Goal: Transaction & Acquisition: Book appointment/travel/reservation

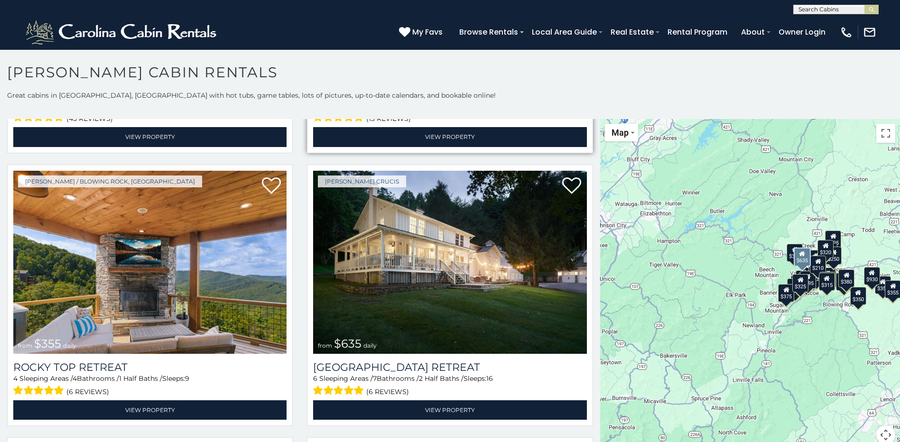
scroll to position [569, 0]
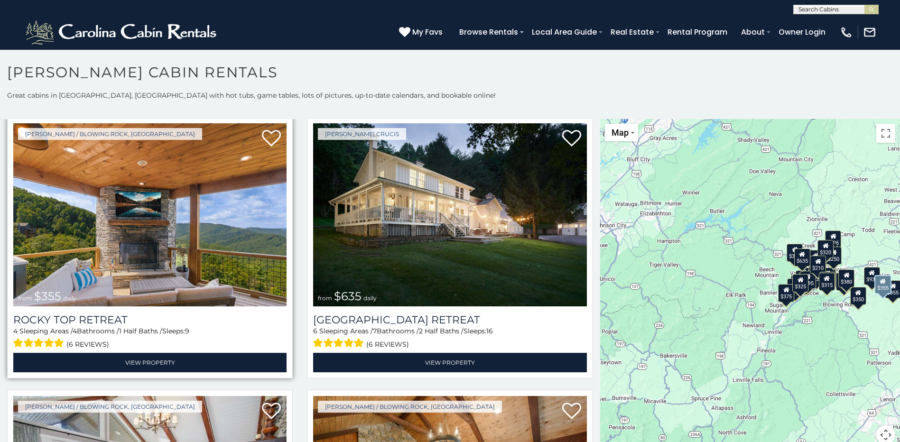
click at [218, 244] on img at bounding box center [149, 214] width 273 height 183
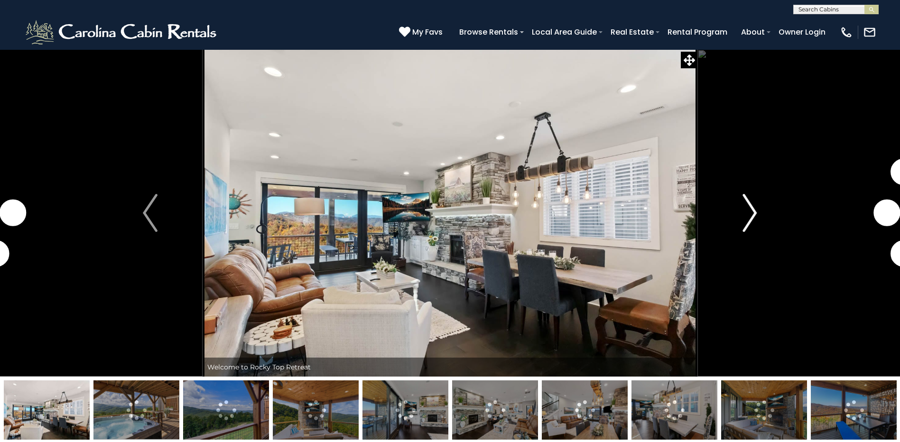
click at [752, 214] on img "Next" at bounding box center [749, 213] width 14 height 38
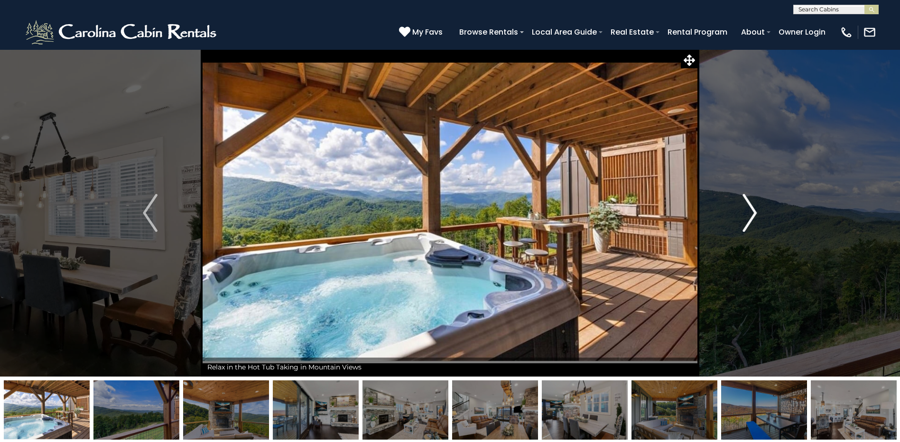
click at [752, 214] on img "Next" at bounding box center [749, 213] width 14 height 38
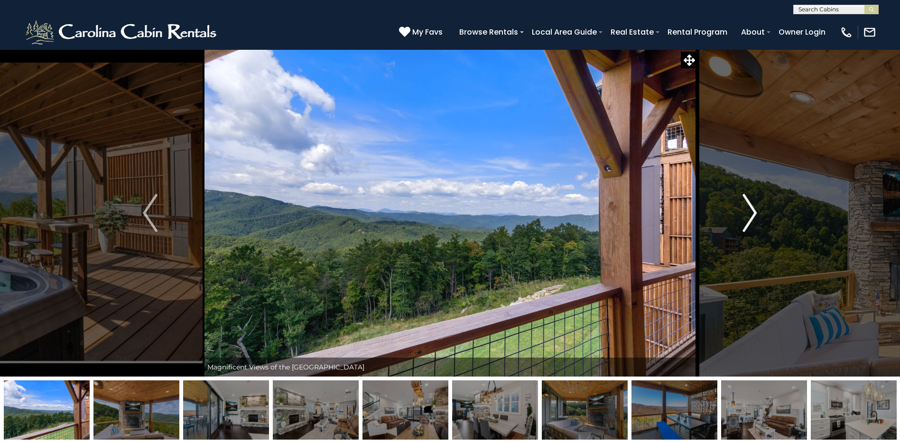
click at [752, 214] on img "Next" at bounding box center [749, 213] width 14 height 38
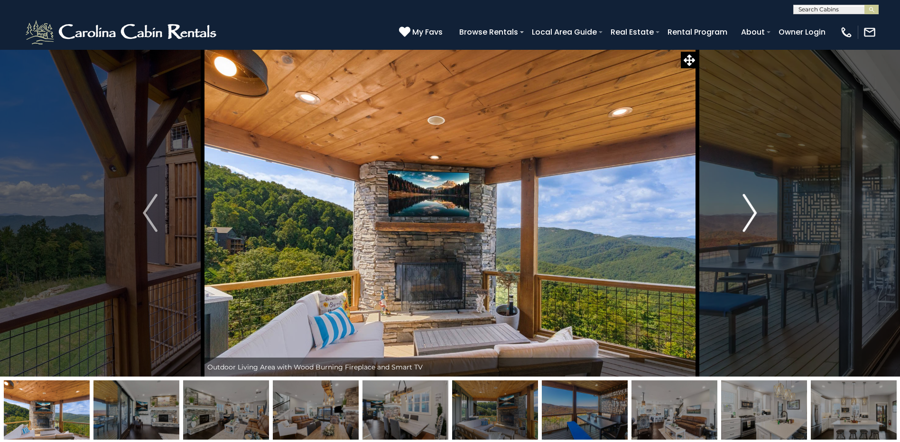
click at [752, 214] on img "Next" at bounding box center [749, 213] width 14 height 38
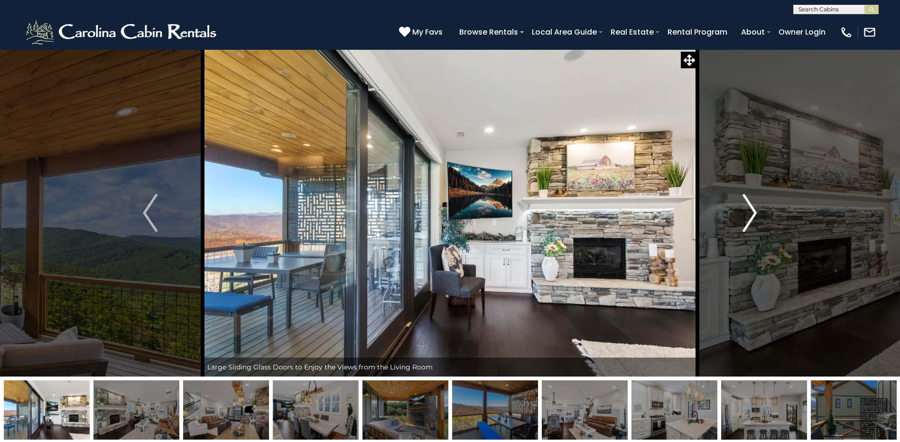
click at [752, 214] on img "Next" at bounding box center [749, 213] width 14 height 38
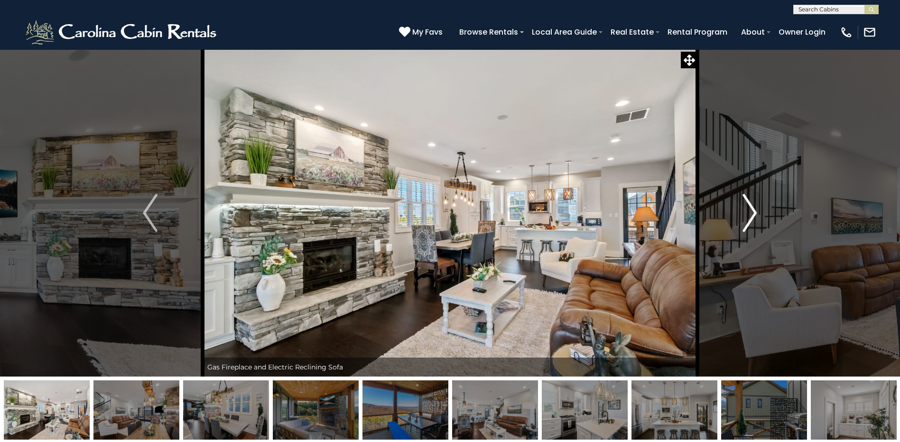
click at [752, 214] on img "Next" at bounding box center [749, 213] width 14 height 38
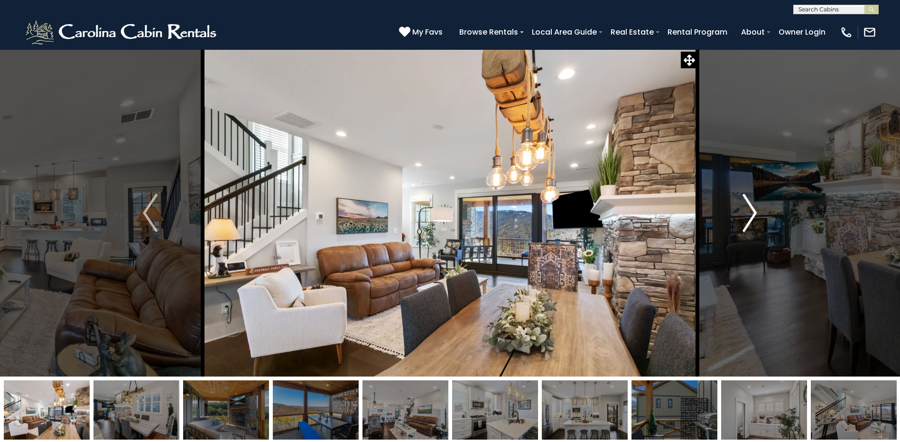
click at [752, 214] on img "Next" at bounding box center [749, 213] width 14 height 38
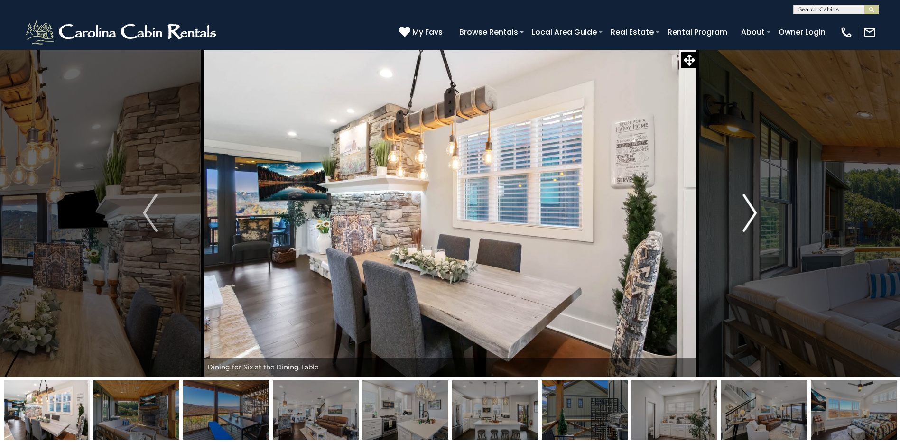
click at [752, 214] on img "Next" at bounding box center [749, 213] width 14 height 38
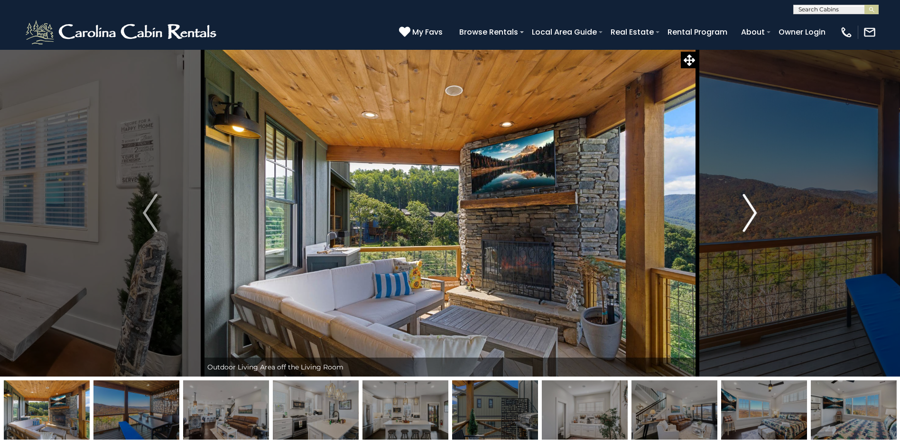
click at [752, 214] on img "Next" at bounding box center [749, 213] width 14 height 38
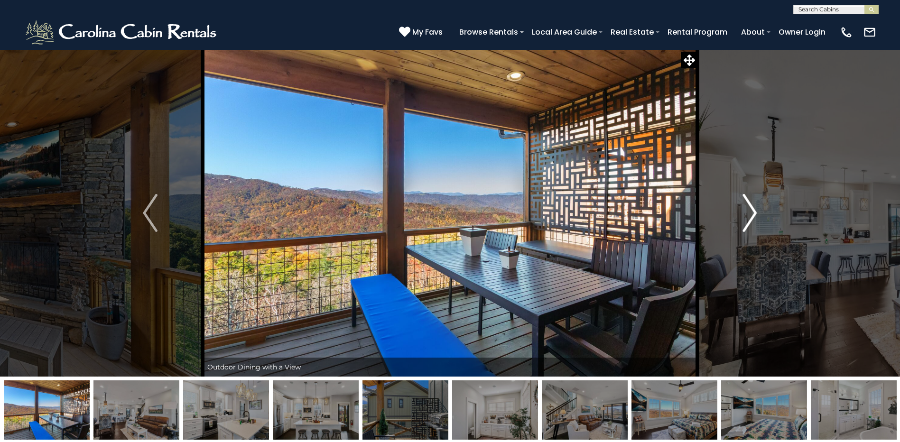
click at [752, 214] on img "Next" at bounding box center [749, 213] width 14 height 38
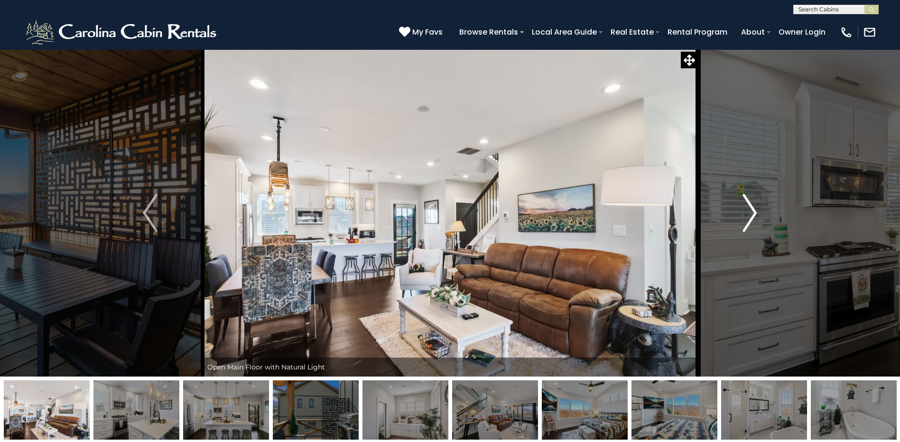
click at [752, 214] on img "Next" at bounding box center [749, 213] width 14 height 38
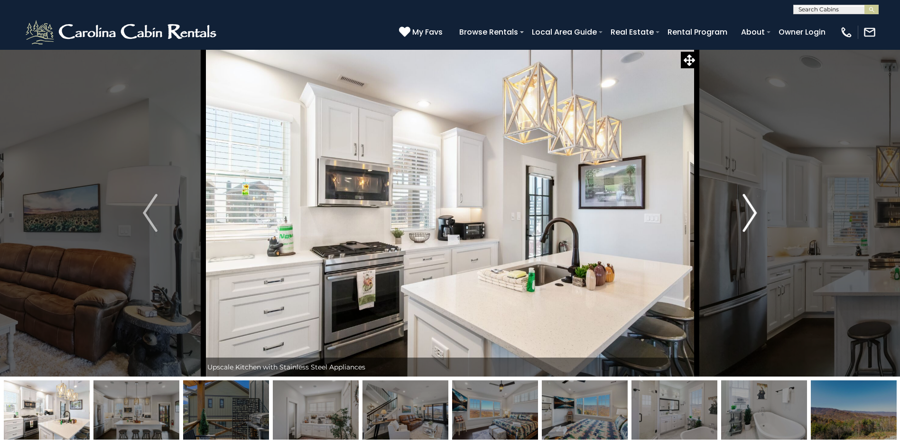
click at [752, 214] on img "Next" at bounding box center [749, 213] width 14 height 38
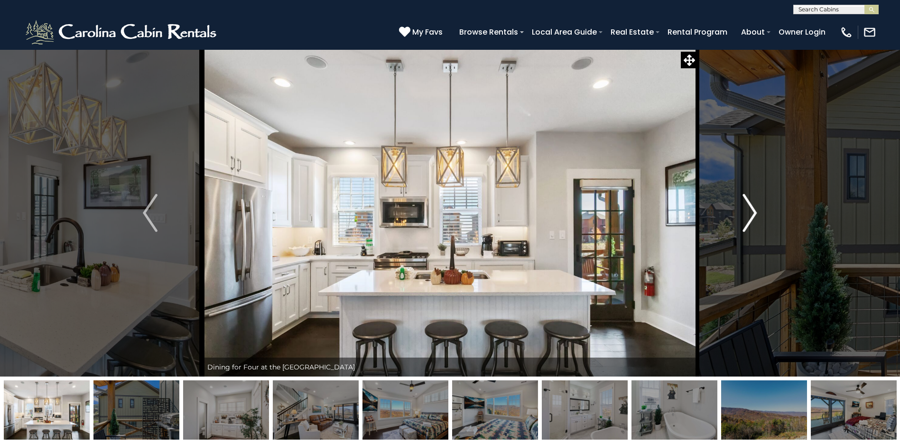
click at [752, 214] on img "Next" at bounding box center [749, 213] width 14 height 38
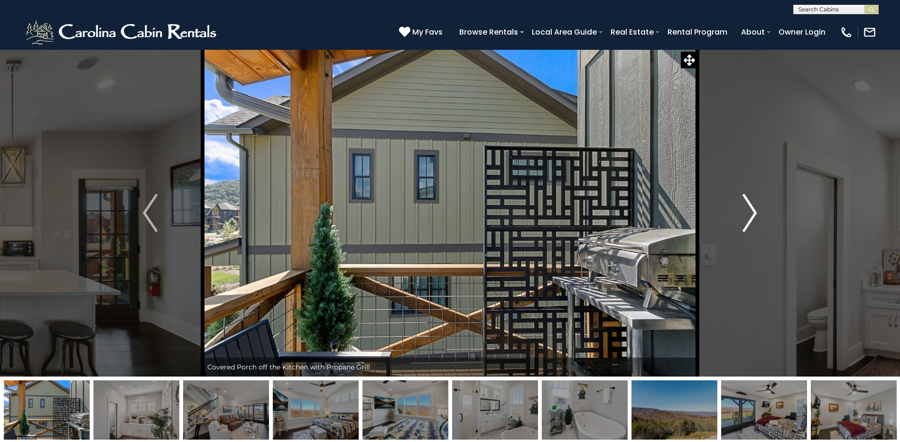
click at [752, 214] on img "Next" at bounding box center [749, 213] width 14 height 38
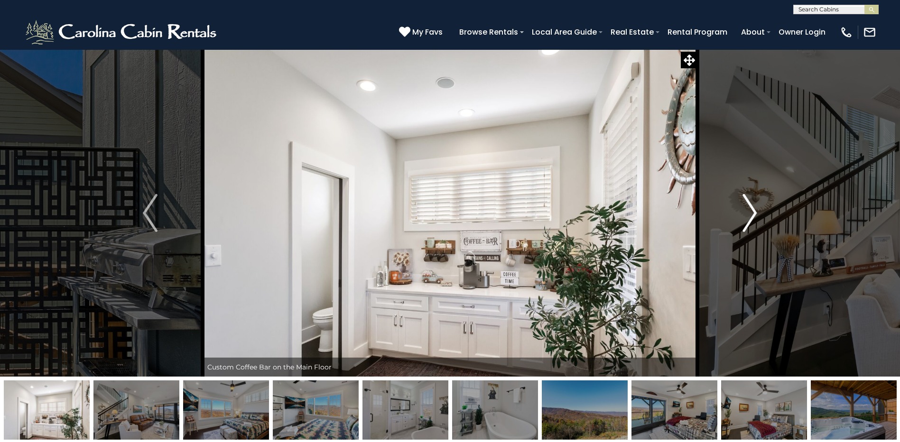
click at [752, 214] on img "Next" at bounding box center [749, 213] width 14 height 38
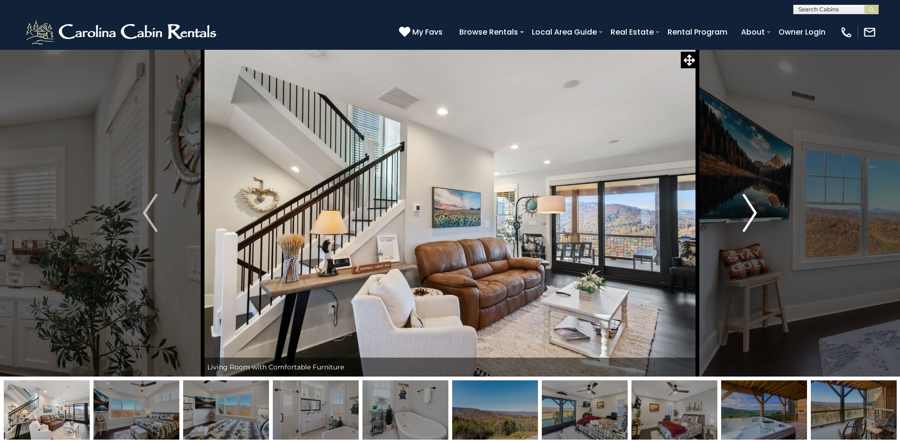
click at [752, 214] on img "Next" at bounding box center [749, 213] width 14 height 38
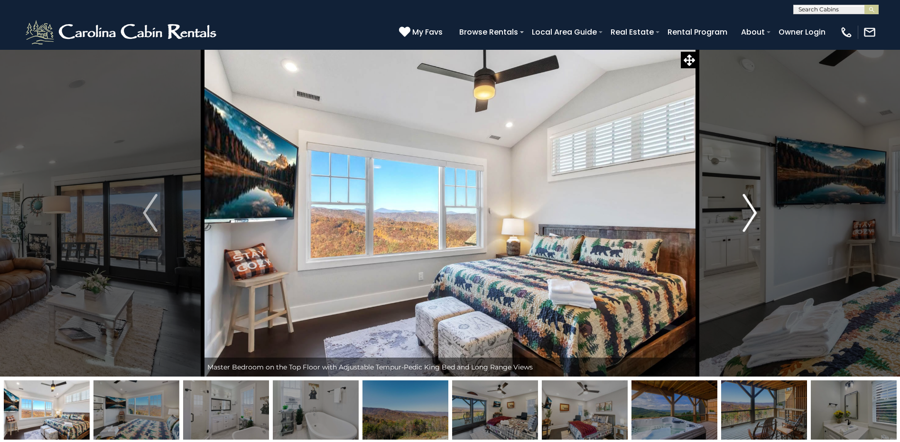
click at [752, 214] on img "Next" at bounding box center [749, 213] width 14 height 38
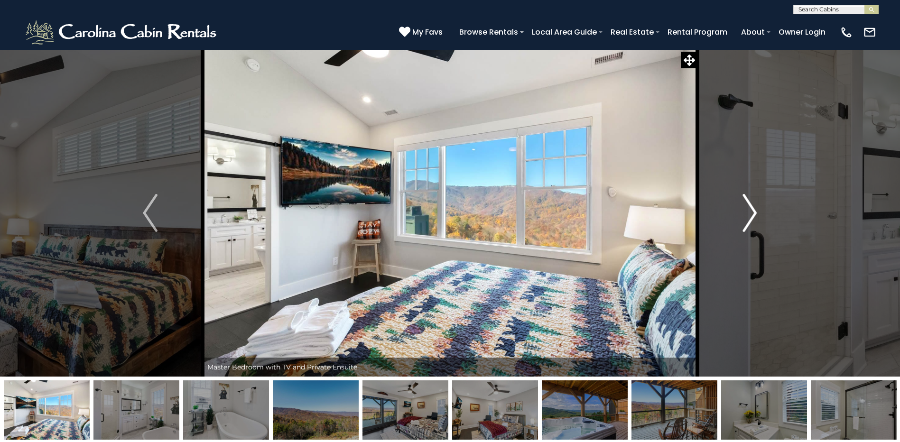
click at [752, 214] on img "Next" at bounding box center [749, 213] width 14 height 38
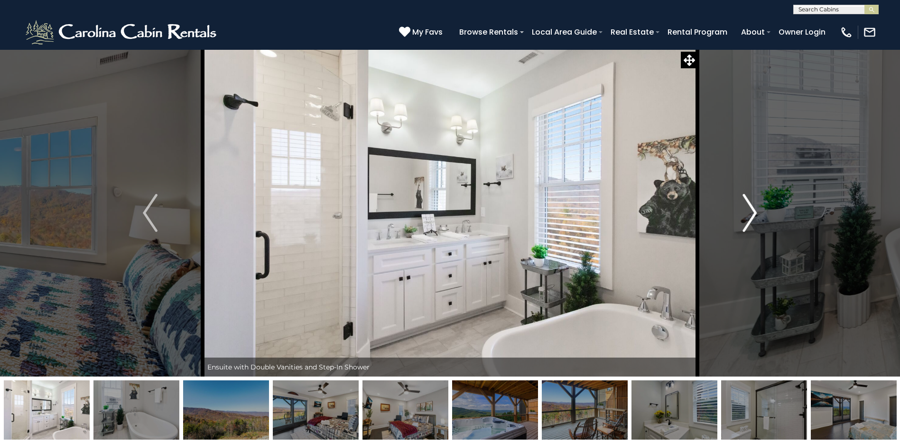
click at [752, 214] on img "Next" at bounding box center [749, 213] width 14 height 38
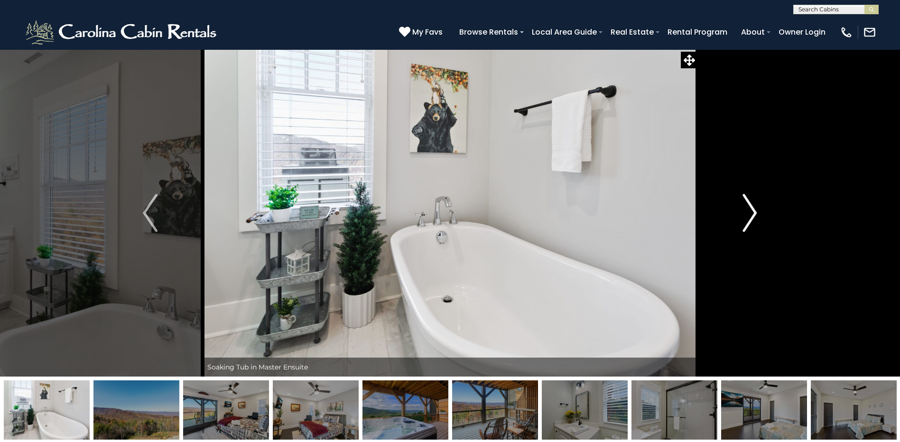
click at [752, 214] on img "Next" at bounding box center [749, 213] width 14 height 38
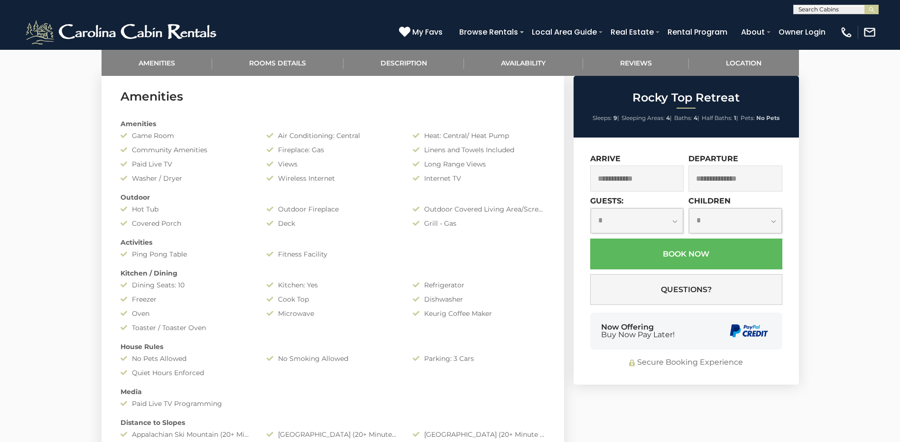
scroll to position [474, 0]
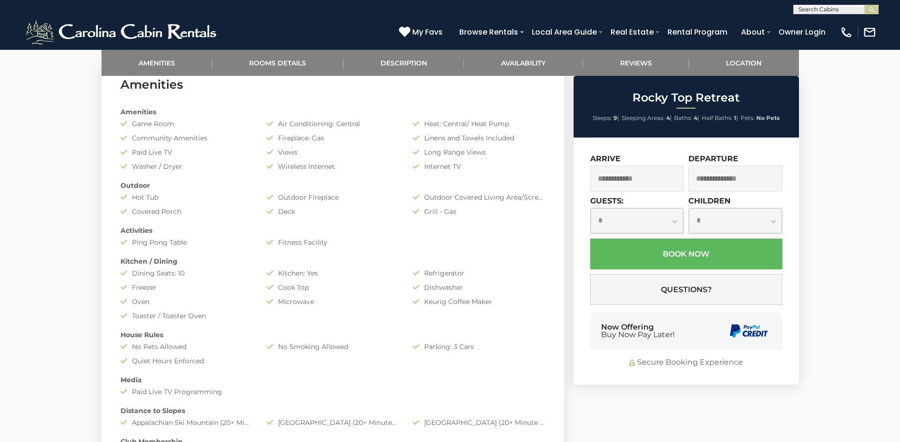
click at [651, 187] on input "text" at bounding box center [637, 179] width 94 height 26
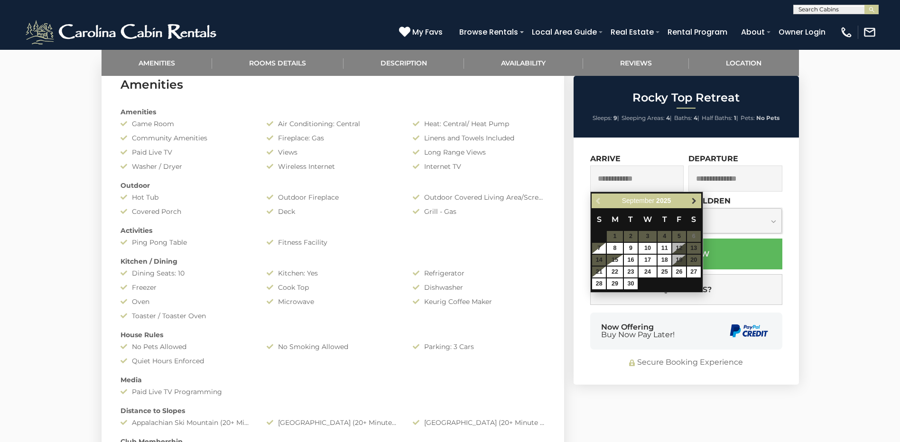
click at [698, 199] on span "Next" at bounding box center [694, 201] width 8 height 8
click at [695, 204] on span "Next" at bounding box center [694, 201] width 8 height 8
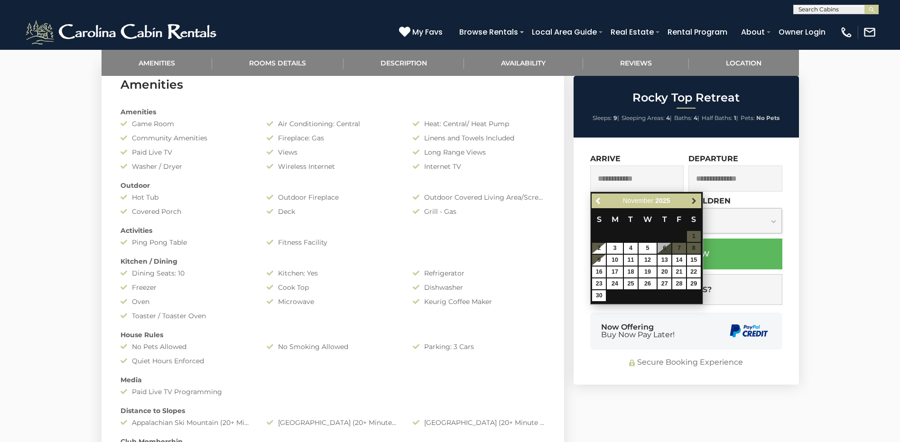
click at [695, 205] on link "Next" at bounding box center [694, 201] width 12 height 12
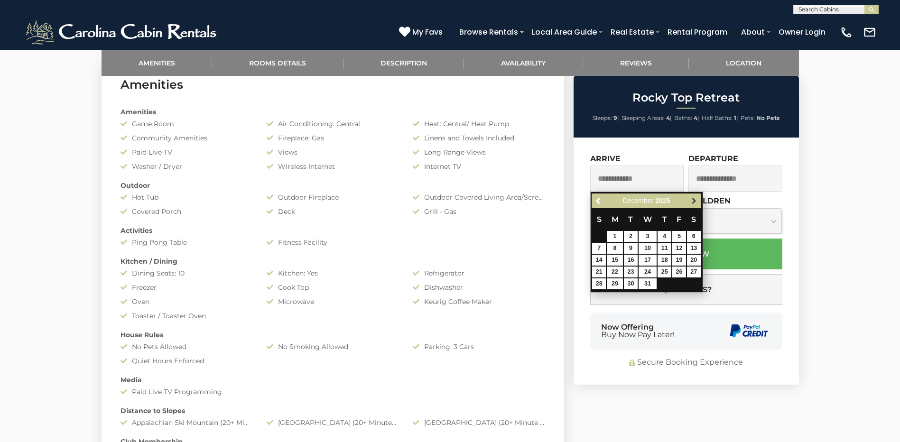
click at [692, 201] on span "Next" at bounding box center [694, 201] width 8 height 8
click at [697, 206] on link "Next" at bounding box center [694, 201] width 12 height 12
click at [695, 206] on link "Next" at bounding box center [694, 201] width 12 height 12
click at [695, 202] on span "Next" at bounding box center [694, 201] width 8 height 8
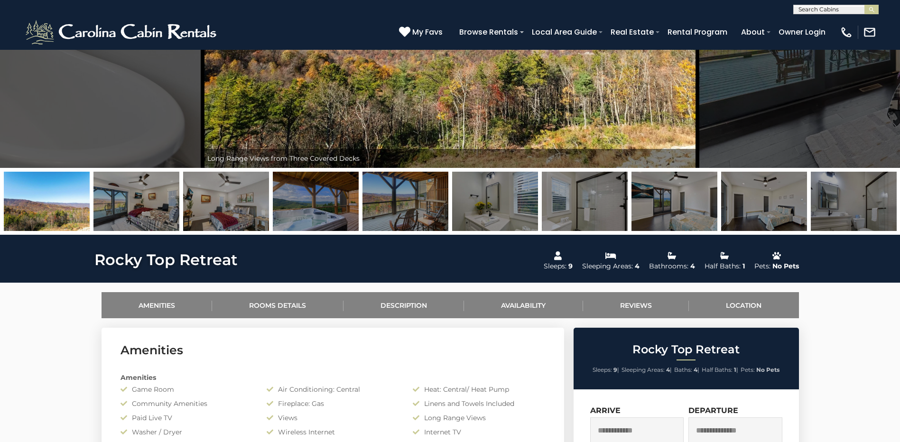
scroll to position [142, 0]
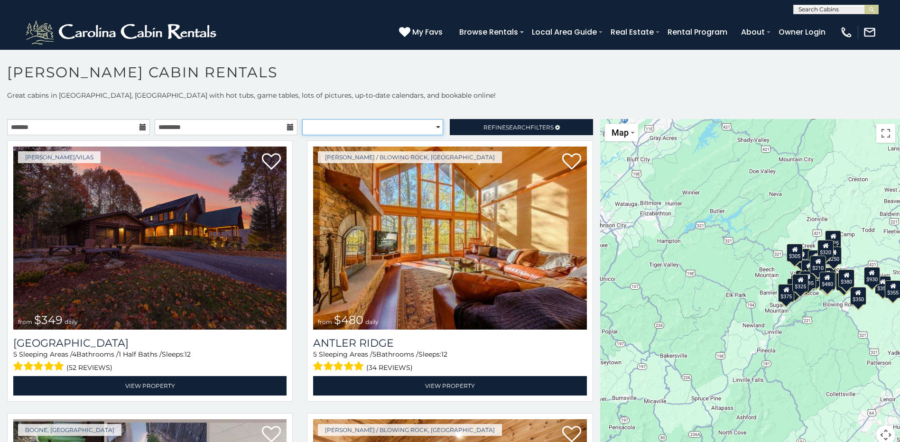
click at [435, 129] on select "**********" at bounding box center [372, 127] width 141 height 16
select select "**********"
click at [302, 119] on select "**********" at bounding box center [372, 127] width 141 height 16
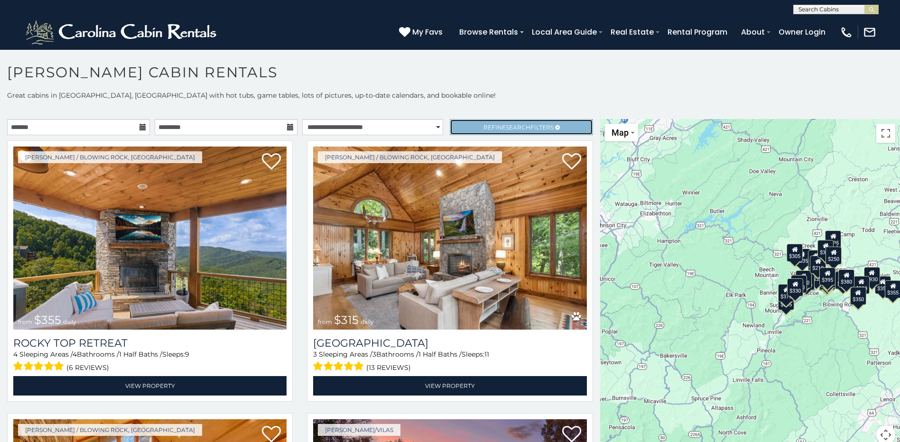
click at [488, 121] on link "Refine Search Filters" at bounding box center [521, 127] width 143 height 16
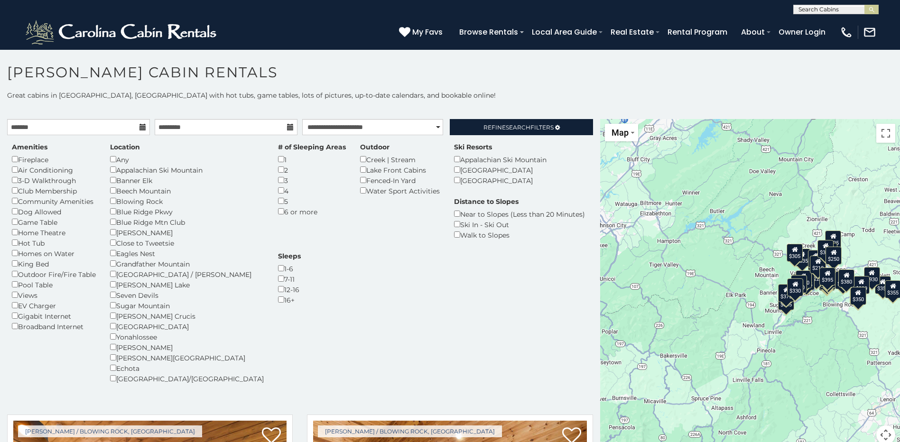
click at [489, 96] on p "Great cabins in Boone, NC with hot tubs, game tables, lots of pictures, up-to-d…" at bounding box center [450, 95] width 900 height 9
click at [491, 96] on p "Great cabins in Boone, NC with hot tubs, game tables, lots of pictures, up-to-d…" at bounding box center [450, 95] width 900 height 9
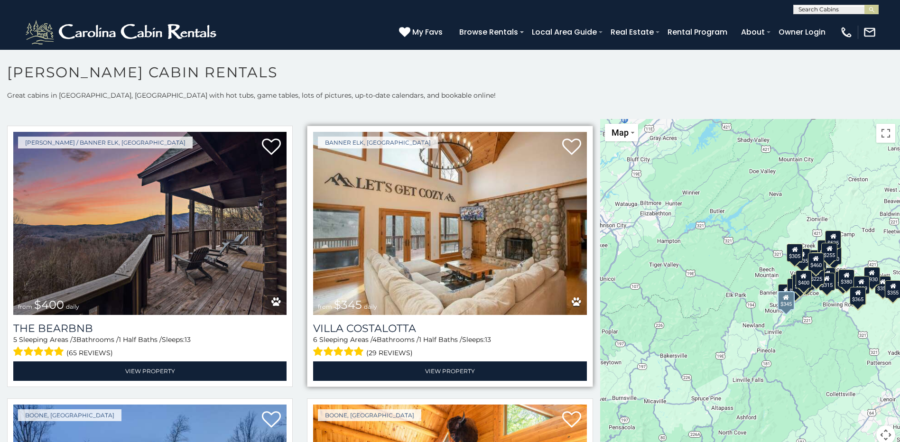
scroll to position [2989, 0]
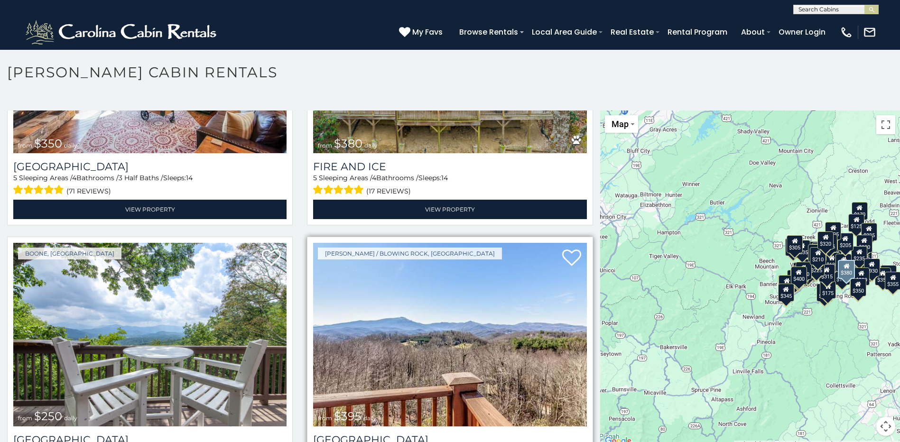
scroll to position [3748, 0]
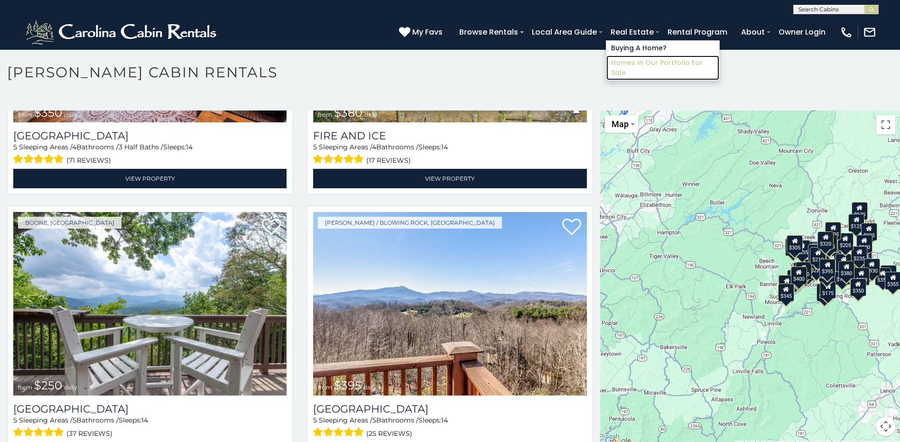
click at [661, 65] on link "Homes in Our Portfolio For Sale" at bounding box center [662, 68] width 113 height 25
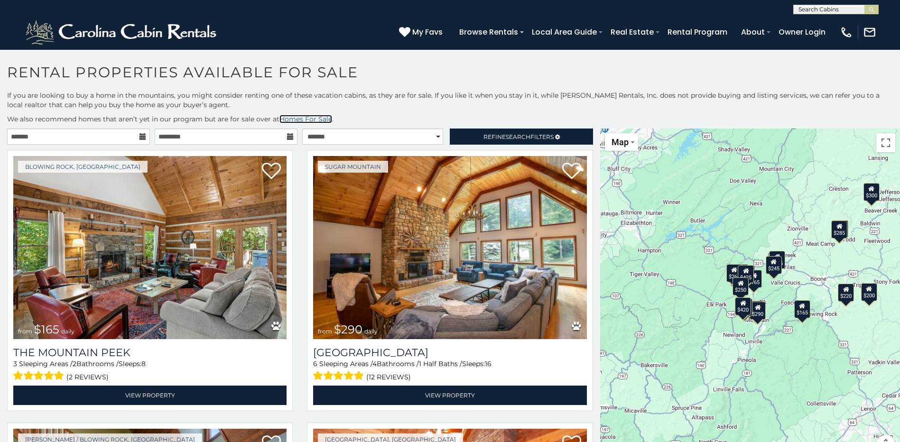
click at [315, 120] on link "Homes For Sale" at bounding box center [305, 119] width 53 height 9
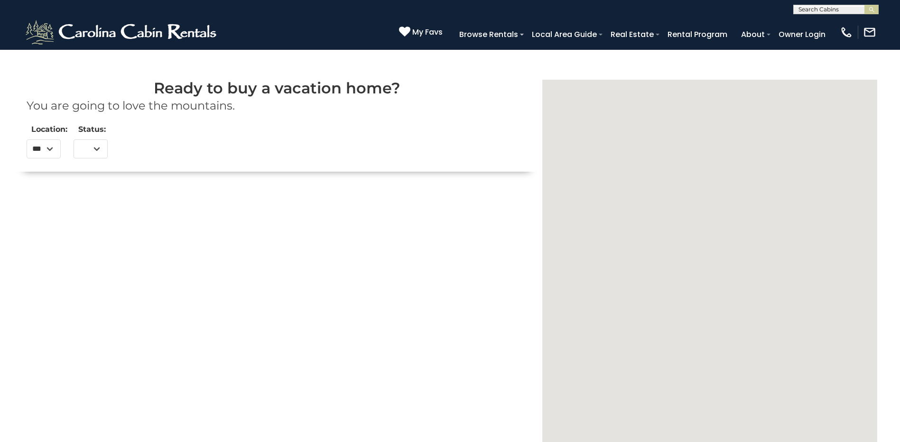
select select
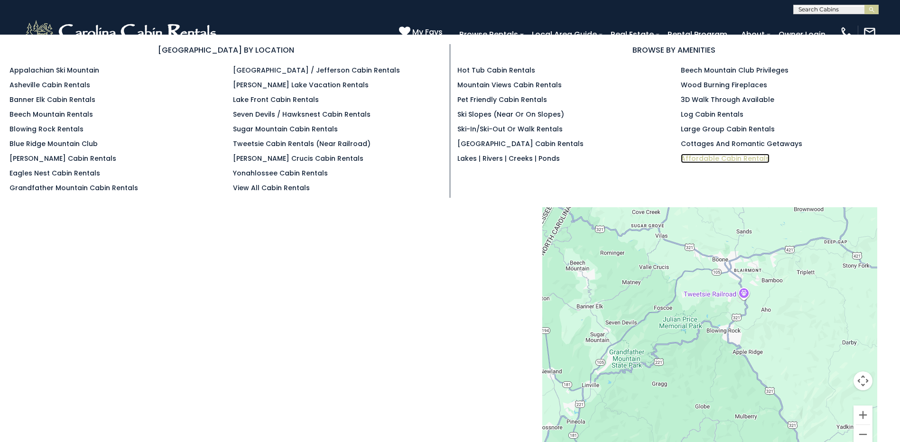
click at [742, 156] on link "Affordable Cabin Rentals" at bounding box center [725, 158] width 89 height 9
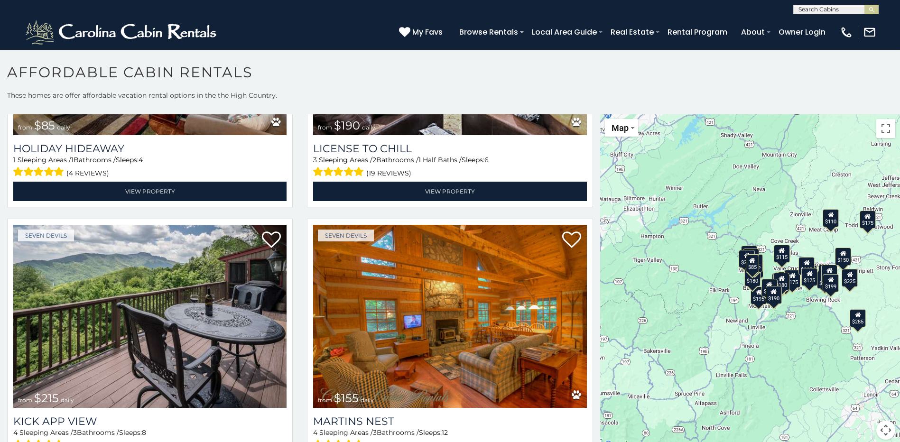
scroll to position [237, 0]
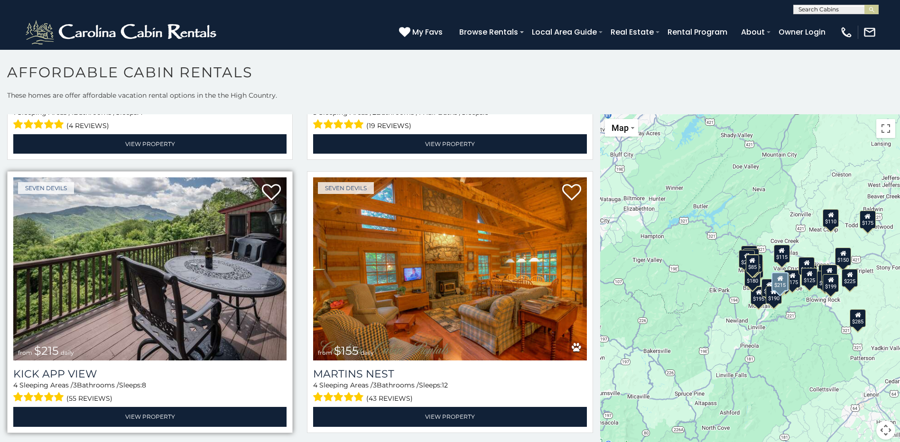
click at [243, 280] on img at bounding box center [149, 268] width 273 height 183
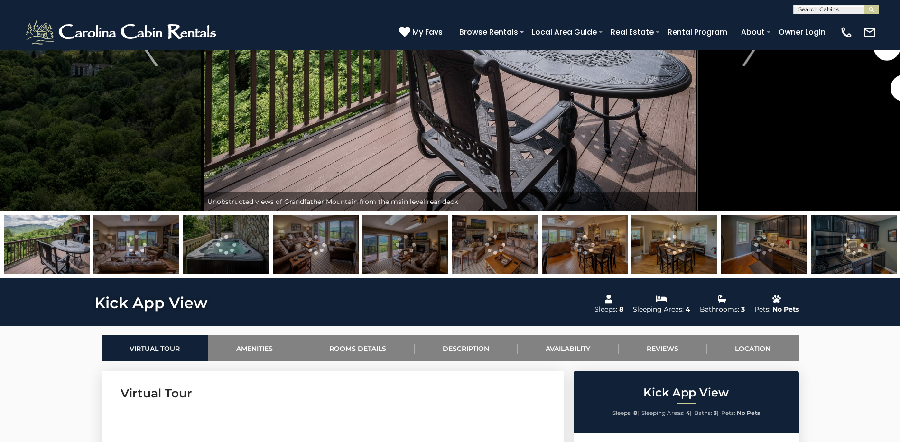
scroll to position [47, 0]
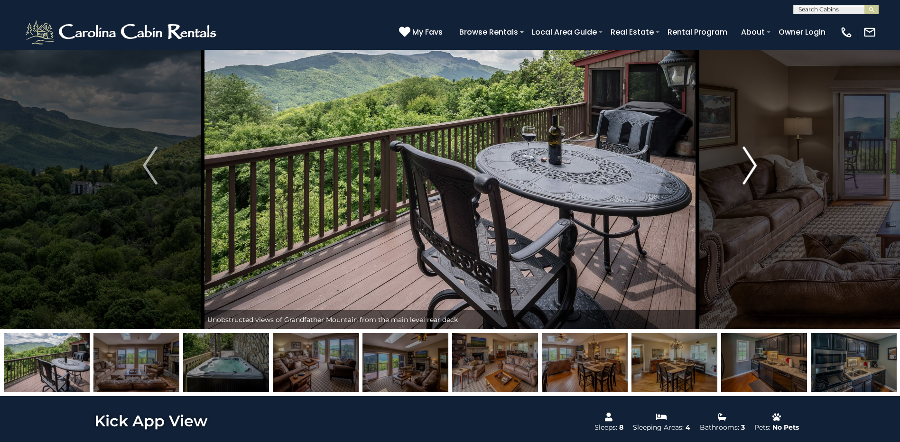
click at [752, 167] on img "Next" at bounding box center [749, 166] width 14 height 38
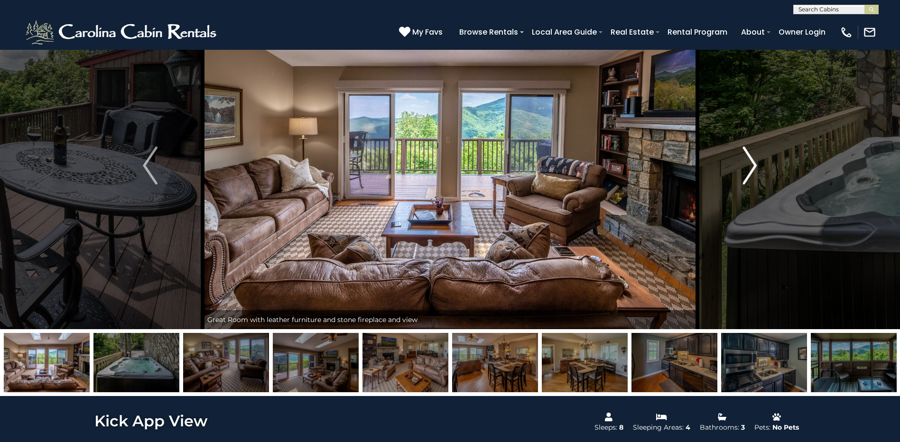
click at [752, 167] on img "Next" at bounding box center [749, 166] width 14 height 38
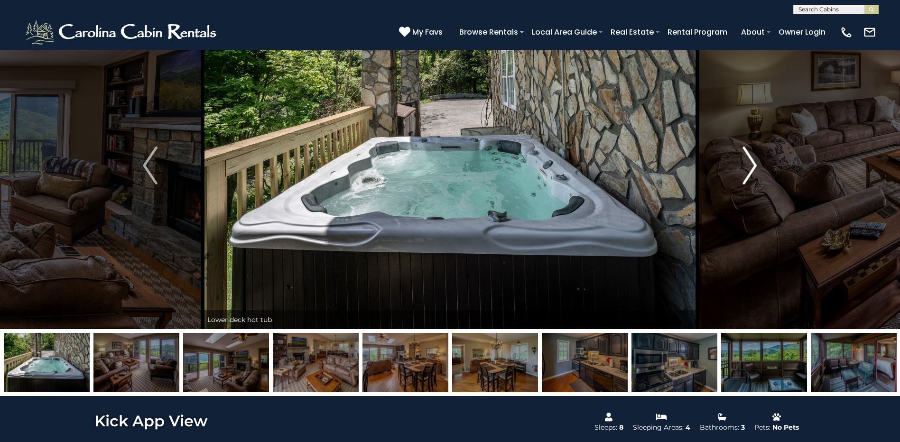
click at [752, 167] on img "Next" at bounding box center [749, 166] width 14 height 38
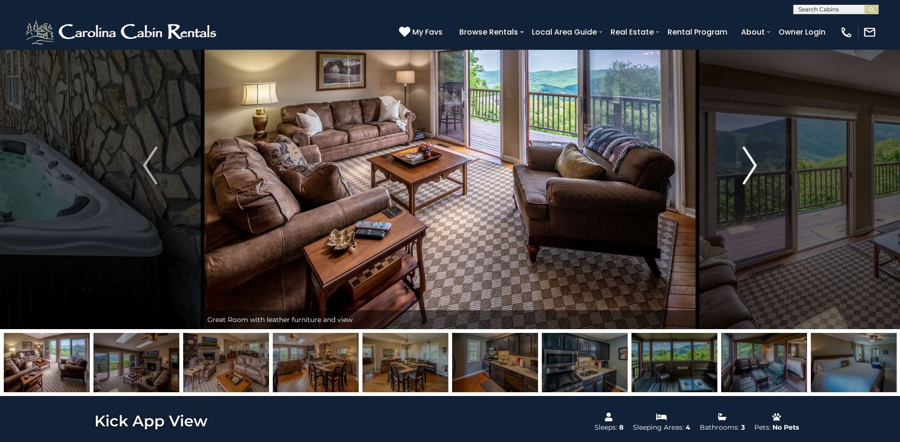
click at [752, 167] on img "Next" at bounding box center [749, 166] width 14 height 38
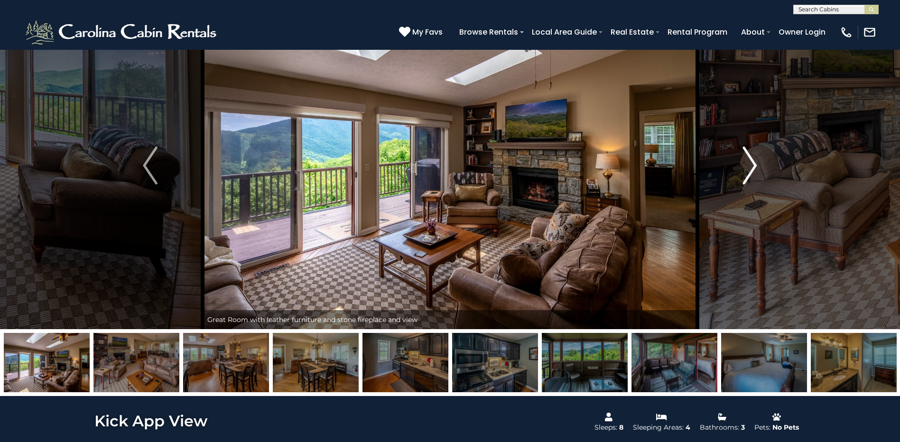
click at [752, 167] on img "Next" at bounding box center [749, 166] width 14 height 38
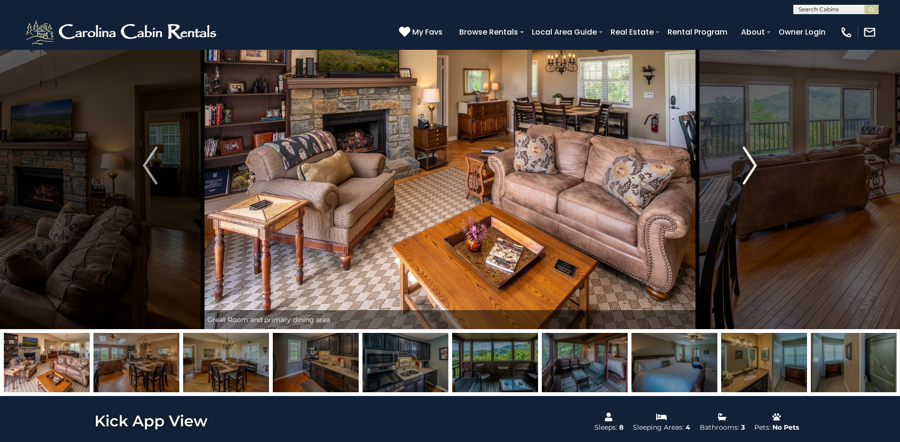
click at [752, 167] on img "Next" at bounding box center [749, 166] width 14 height 38
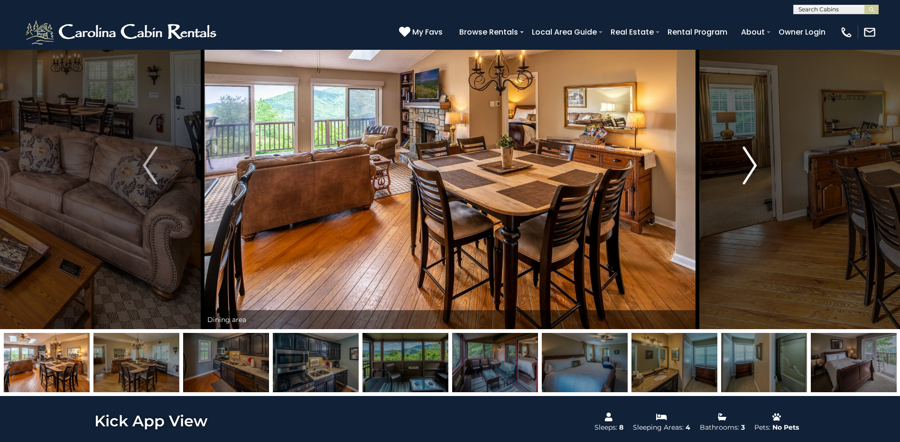
click at [752, 167] on img "Next" at bounding box center [749, 166] width 14 height 38
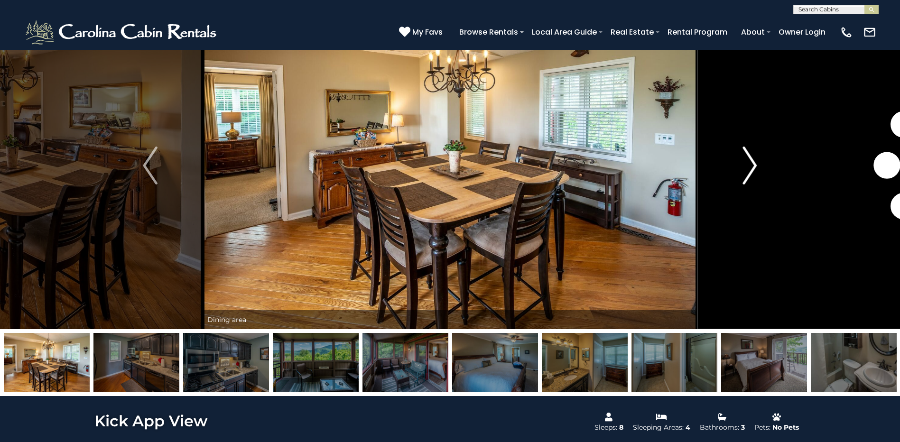
click at [752, 167] on img "Next" at bounding box center [749, 166] width 14 height 38
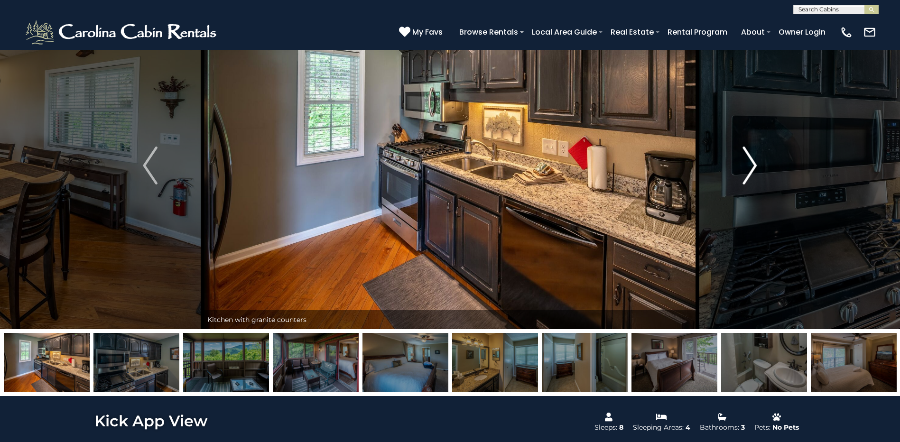
click at [752, 167] on img "Next" at bounding box center [749, 166] width 14 height 38
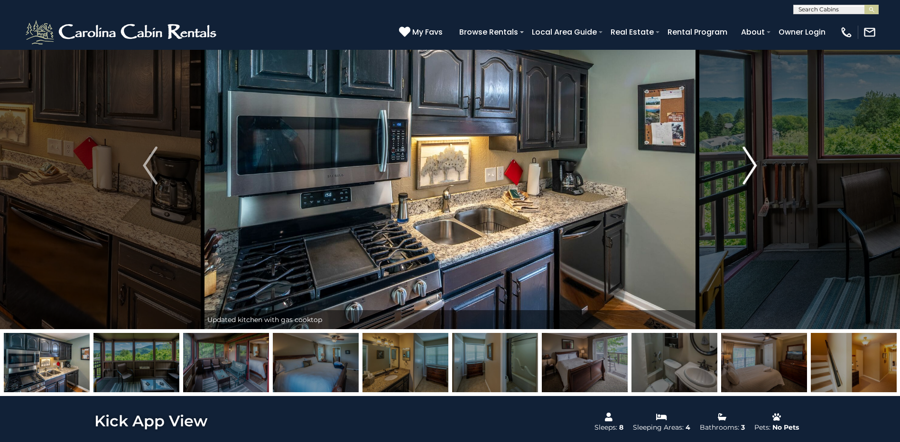
click at [752, 167] on img "Next" at bounding box center [749, 166] width 14 height 38
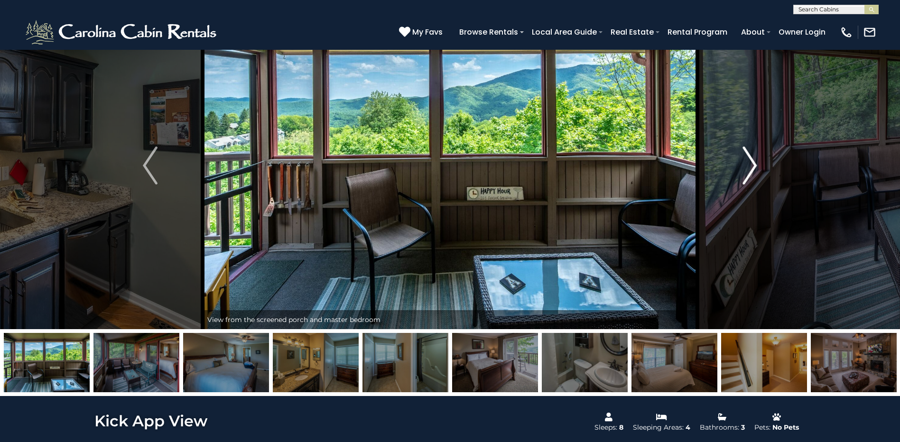
click at [752, 167] on img "Next" at bounding box center [749, 166] width 14 height 38
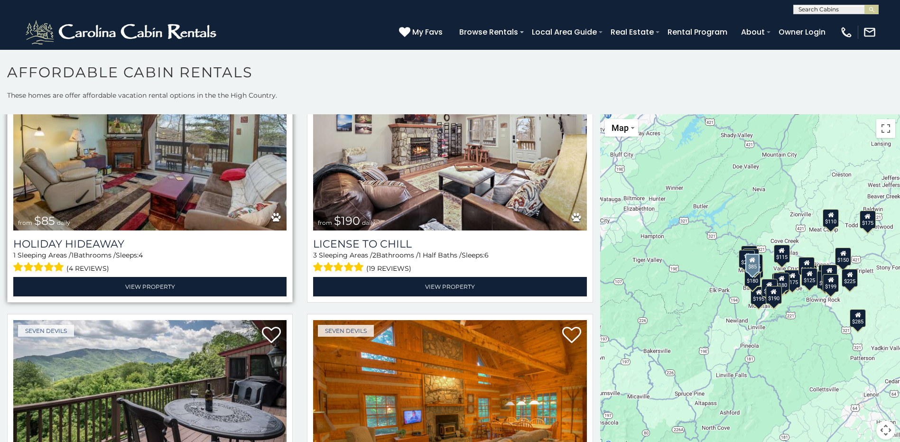
scroll to position [95, 0]
